Goal: Book appointment/travel/reservation

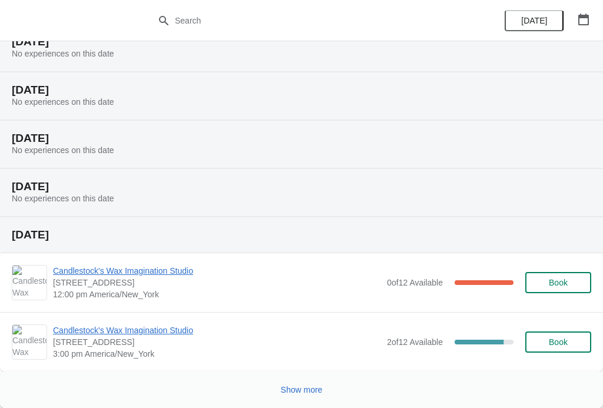
scroll to position [407, 0]
click at [298, 389] on span "Show more" at bounding box center [302, 389] width 42 height 9
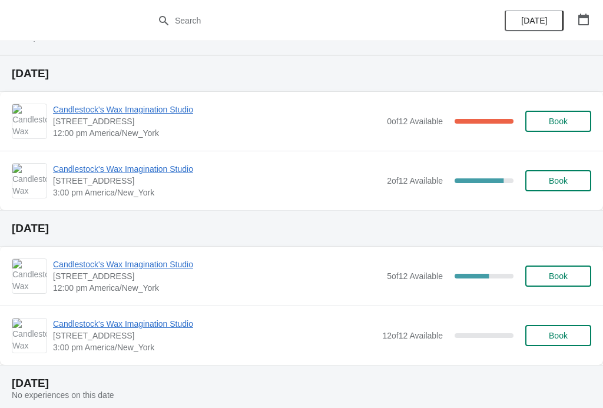
scroll to position [569, 0]
click at [126, 259] on span "Candlestock's Wax Imagination Studio" at bounding box center [217, 264] width 328 height 12
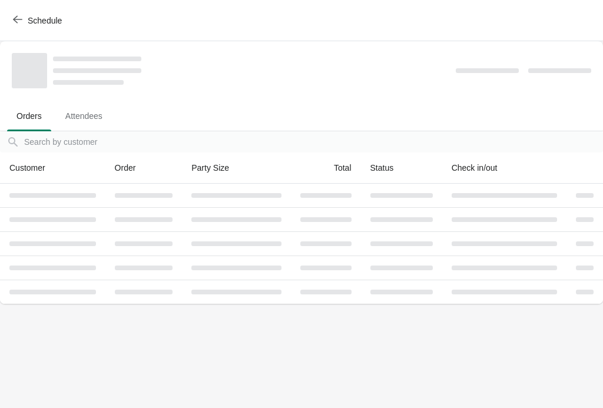
scroll to position [0, 0]
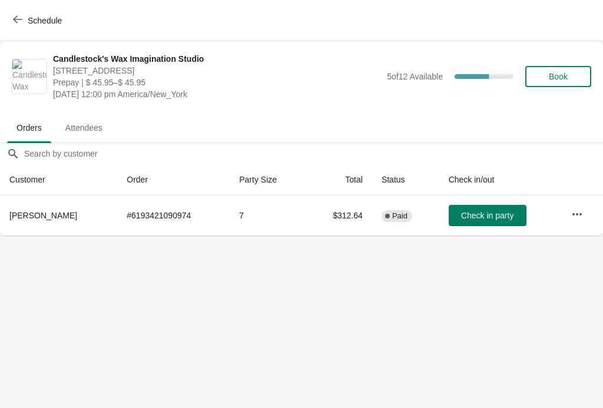
click at [16, 25] on span "button" at bounding box center [17, 20] width 9 height 11
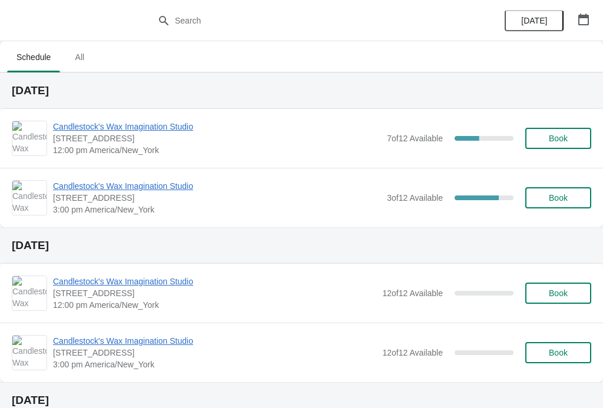
click at [108, 190] on span "Candlestock's Wax Imagination Studio" at bounding box center [217, 186] width 328 height 12
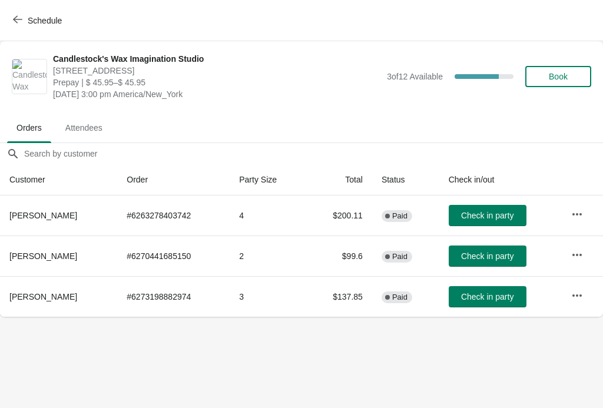
click at [17, 23] on icon "button" at bounding box center [17, 19] width 9 height 9
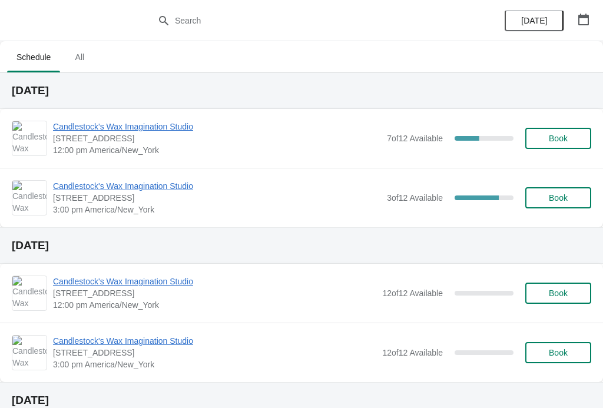
click at [72, 130] on span "Candlestock's Wax Imagination Studio" at bounding box center [217, 127] width 328 height 12
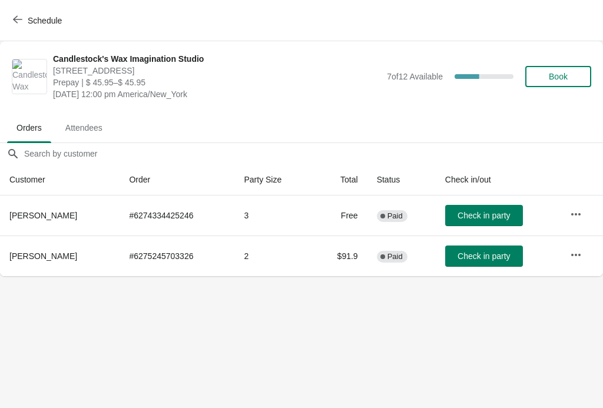
click at [8, 21] on button "Schedule" at bounding box center [38, 20] width 65 height 21
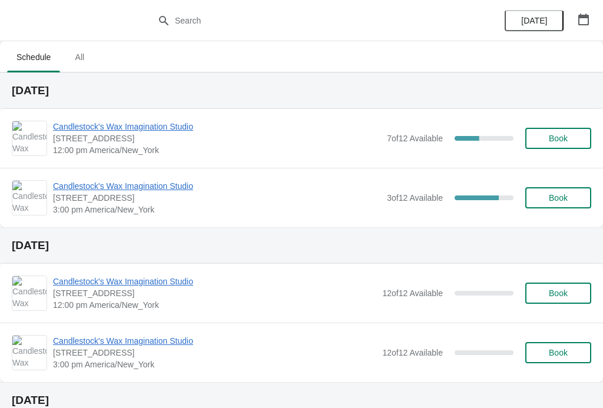
click at [205, 128] on span "Candlestock's Wax Imagination Studio" at bounding box center [217, 127] width 328 height 12
click at [173, 132] on span "Candlestock's Wax Imagination Studio" at bounding box center [217, 127] width 328 height 12
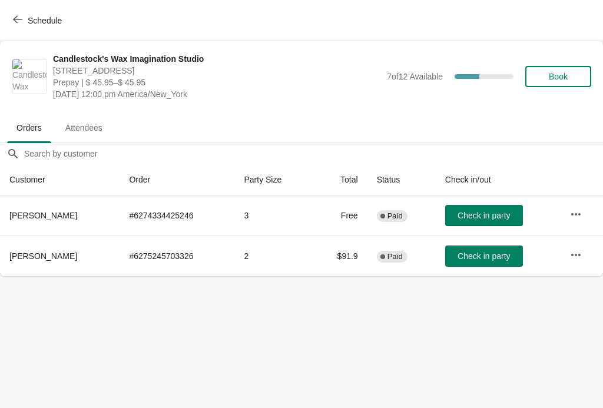
click at [41, 255] on span "[PERSON_NAME]" at bounding box center [43, 256] width 68 height 9
click at [45, 256] on span "[PERSON_NAME]" at bounding box center [43, 256] width 68 height 9
